Goal: Transaction & Acquisition: Purchase product/service

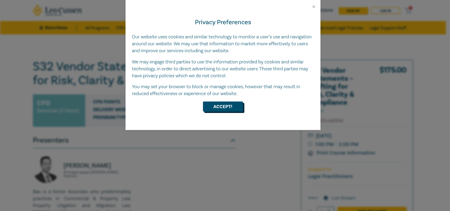
click at [217, 107] on button "Accept!" at bounding box center [223, 107] width 40 height 10
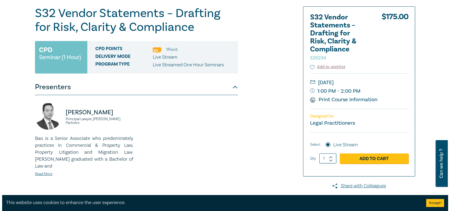
scroll to position [80, 0]
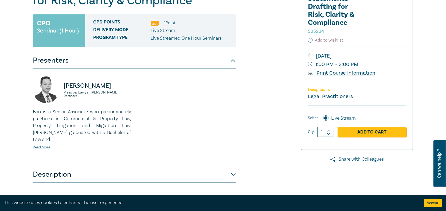
click at [340, 73] on link "Print Course Information" at bounding box center [342, 73] width 68 height 7
click at [368, 132] on link "Add to Cart" at bounding box center [372, 132] width 69 height 10
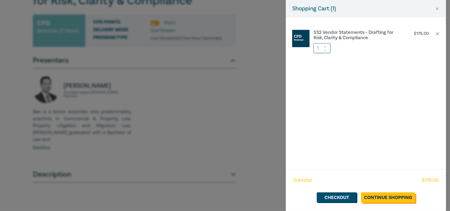
click at [384, 197] on link "Continue Shopping" at bounding box center [388, 198] width 54 height 10
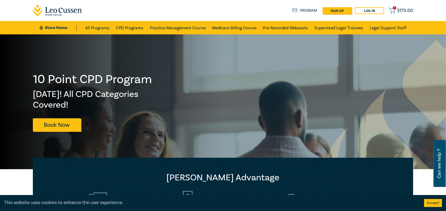
click at [399, 11] on span "$ 175.00" at bounding box center [405, 11] width 16 height 6
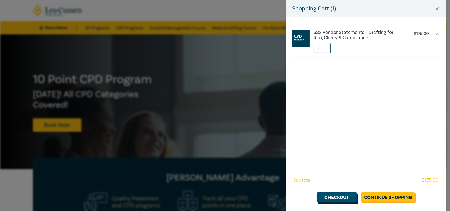
click at [341, 199] on link "Checkout" at bounding box center [337, 198] width 40 height 10
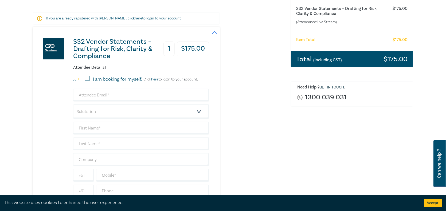
scroll to position [107, 0]
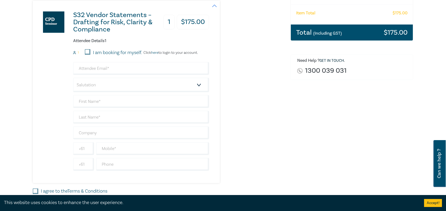
click at [89, 53] on input "I am booking for myself." at bounding box center [87, 51] width 5 height 5
checkbox input "true"
click at [96, 70] on input "email" at bounding box center [141, 68] width 136 height 13
type input "stevie.naismith@b2blaw.com.au"
type input "Stevie"
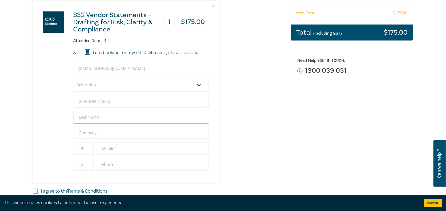
type input "Naismith"
type input "0386024000"
type input "[GEOGRAPHIC_DATA]"
click at [118, 84] on select "Salutation Mr. Mrs. Ms. Miss Dr. Prof. Other" at bounding box center [141, 85] width 136 height 14
select select "Ms."
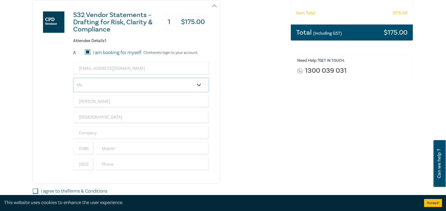
click at [73, 78] on select "Salutation Mr. Mrs. Ms. Miss Dr. Prof. Other" at bounding box center [141, 85] width 136 height 14
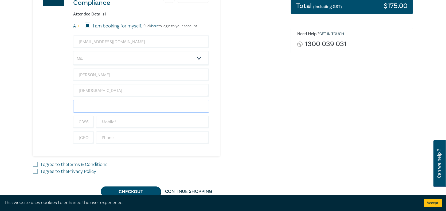
click at [115, 107] on input "text" at bounding box center [141, 106] width 136 height 13
type input "B2B Lawyers"
click at [258, 127] on div "S32 Vendor Statements – Drafting for Risk, Clarity & Compliance 1 $ 175.00 Atte…" at bounding box center [158, 65] width 251 height 183
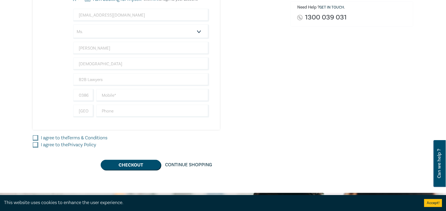
click at [34, 138] on input "I agree to the Terms & Conditions" at bounding box center [35, 138] width 5 height 5
checkbox input "true"
click at [34, 145] on input "I agree to the Privacy Policy" at bounding box center [35, 145] width 5 height 5
checkbox input "true"
drag, startPoint x: 84, startPoint y: 96, endPoint x: 66, endPoint y: 97, distance: 18.2
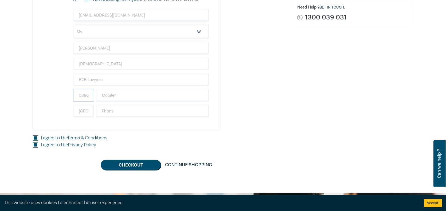
click at [66, 97] on div "S32 Vendor Statements – Drafting for Risk, Clarity & Compliance 1 $ 175.00 Atte…" at bounding box center [121, 38] width 176 height 183
type input "0"
type input "0423643674"
click at [105, 111] on input "text" at bounding box center [152, 111] width 113 height 13
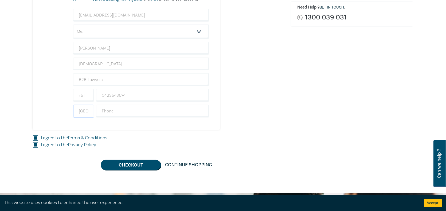
drag, startPoint x: 88, startPoint y: 111, endPoint x: 51, endPoint y: 109, distance: 37.1
click at [51, 109] on div "S32 Vendor Statements – Drafting for Risk, Clarity & Compliance 1 $ 175.00 Atte…" at bounding box center [121, 38] width 176 height 183
type input "alia"
click at [51, 109] on div "S32 Vendor Statements – Drafting for Risk, Clarity & Compliance 1 $ 175.00 Atte…" at bounding box center [121, 38] width 176 height 183
drag, startPoint x: 86, startPoint y: 113, endPoint x: 65, endPoint y: 109, distance: 21.2
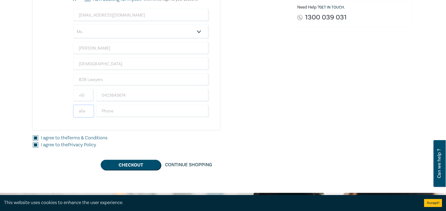
click at [66, 110] on div "S32 Vendor Statements – Drafting for Risk, Clarity & Compliance 1 $ 175.00 Atte…" at bounding box center [121, 38] width 176 height 183
click at [49, 114] on div "S32 Vendor Statements – Drafting for Risk, Clarity & Compliance 1 $ 175.00 Atte…" at bounding box center [121, 38] width 176 height 183
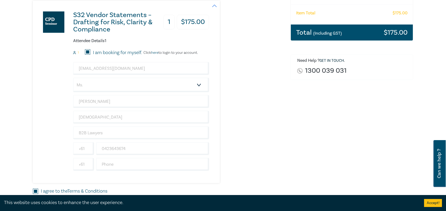
scroll to position [187, 0]
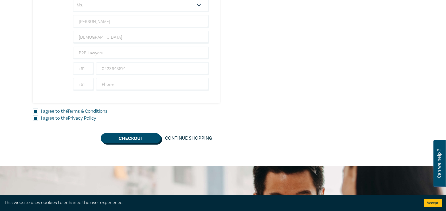
click at [137, 137] on button "Checkout" at bounding box center [131, 139] width 60 height 10
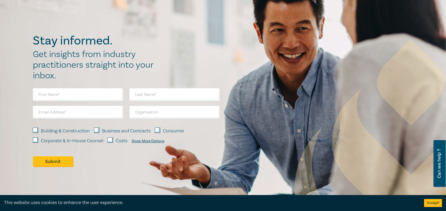
scroll to position [0, 0]
